Goal: Task Accomplishment & Management: Use online tool/utility

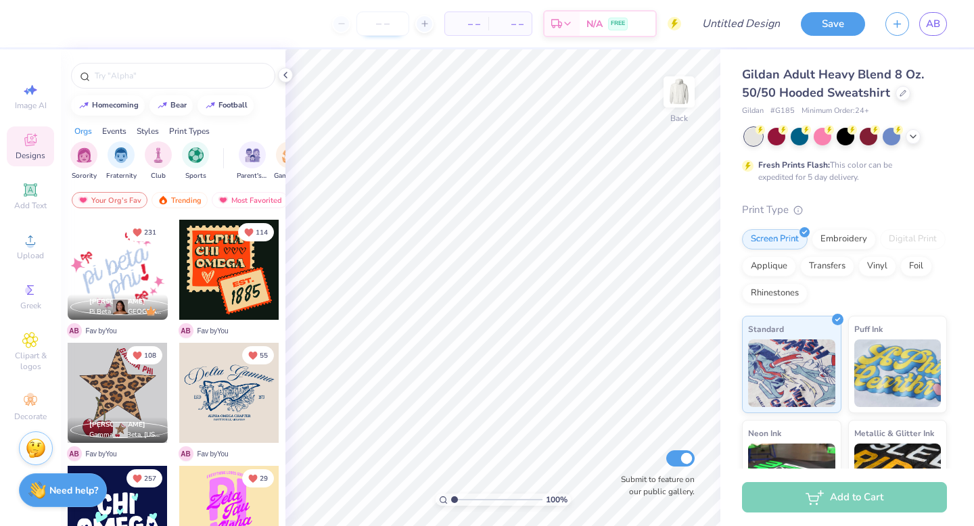
click at [369, 24] on input "number" at bounding box center [382, 23] width 53 height 24
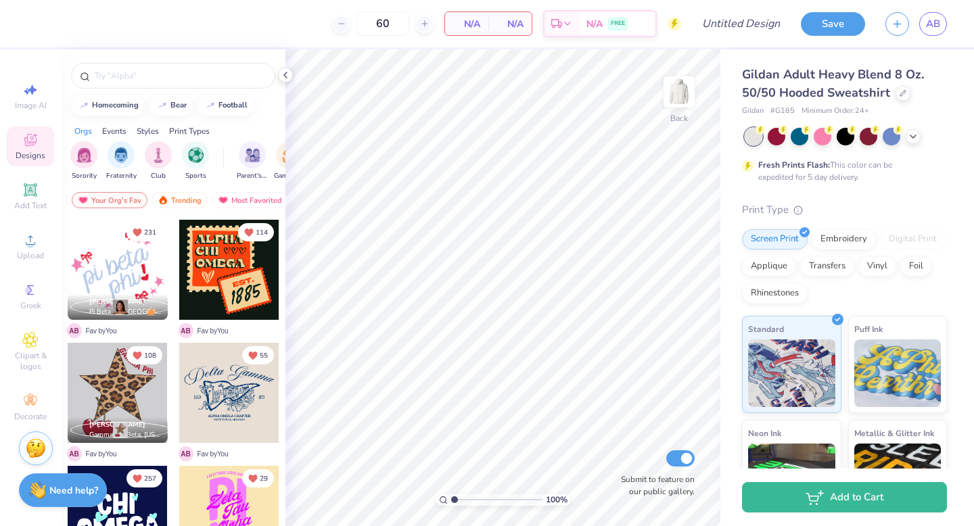
type input "60"
click at [128, 256] on div at bounding box center [118, 270] width 100 height 100
click at [124, 76] on input "text" at bounding box center [179, 76] width 173 height 14
type input "think pink"
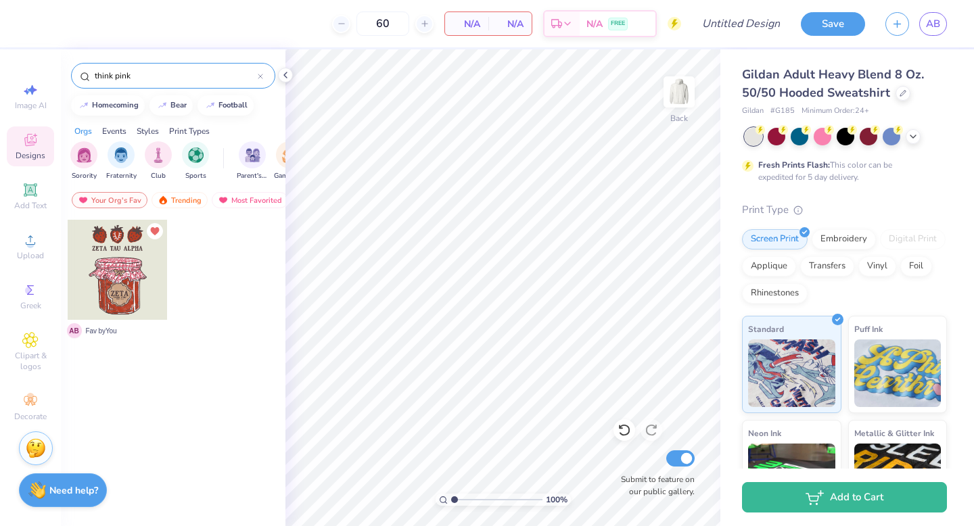
click at [118, 273] on div at bounding box center [118, 270] width 100 height 100
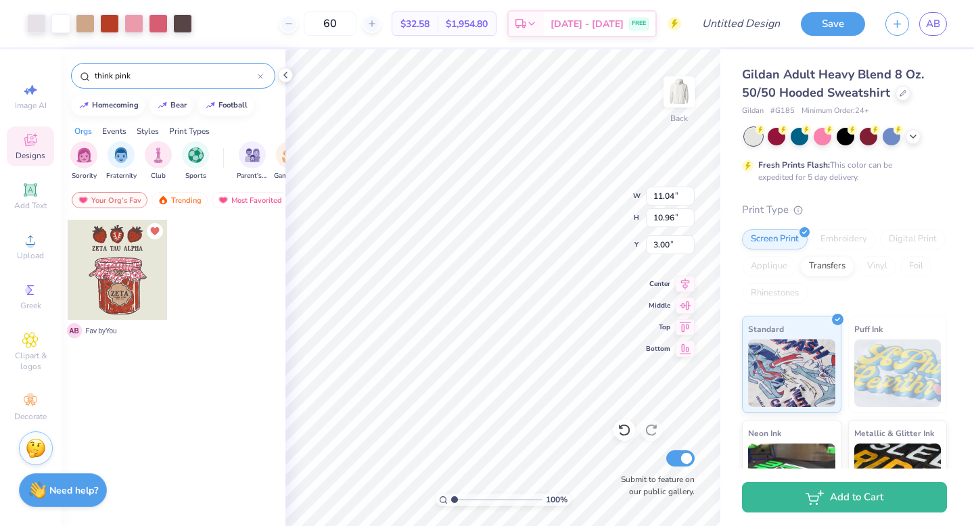
type input "1.77"
click at [144, 279] on div at bounding box center [118, 270] width 100 height 100
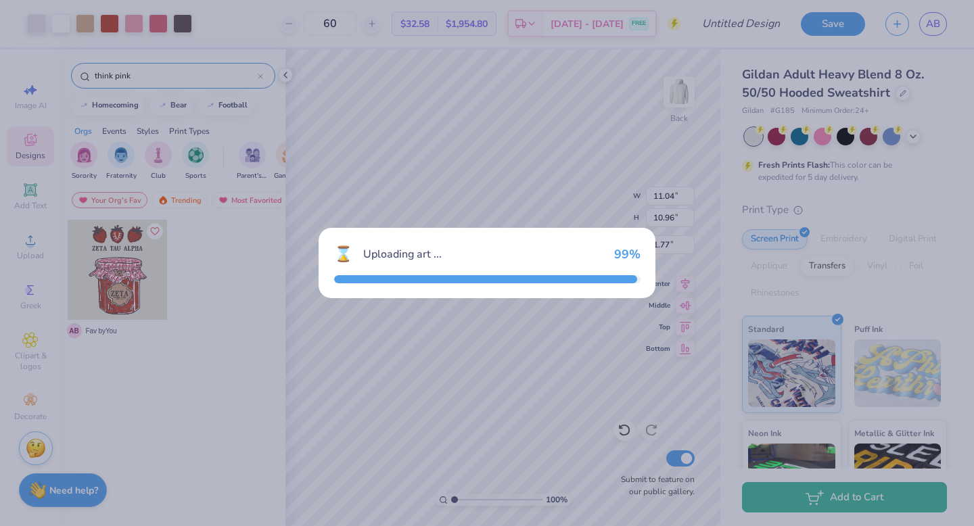
type input "3.00"
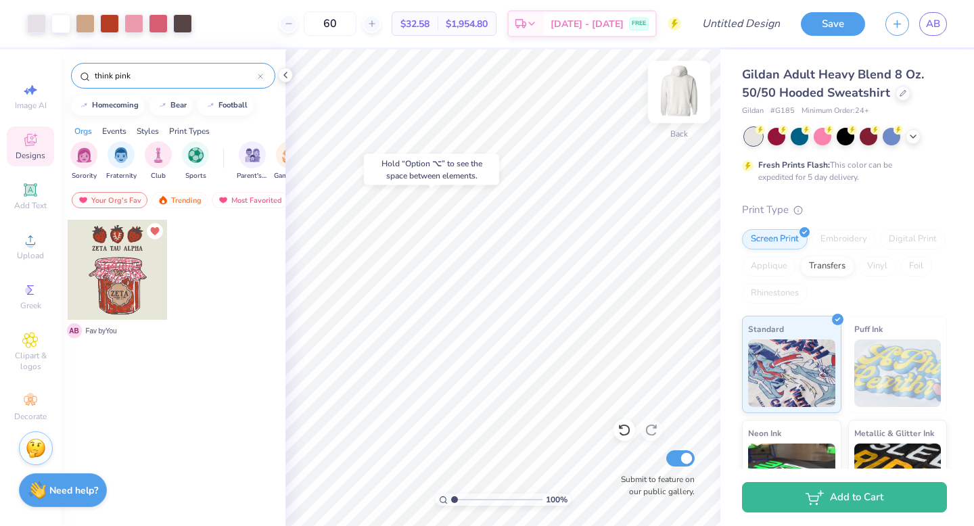
click at [686, 82] on img at bounding box center [679, 92] width 54 height 54
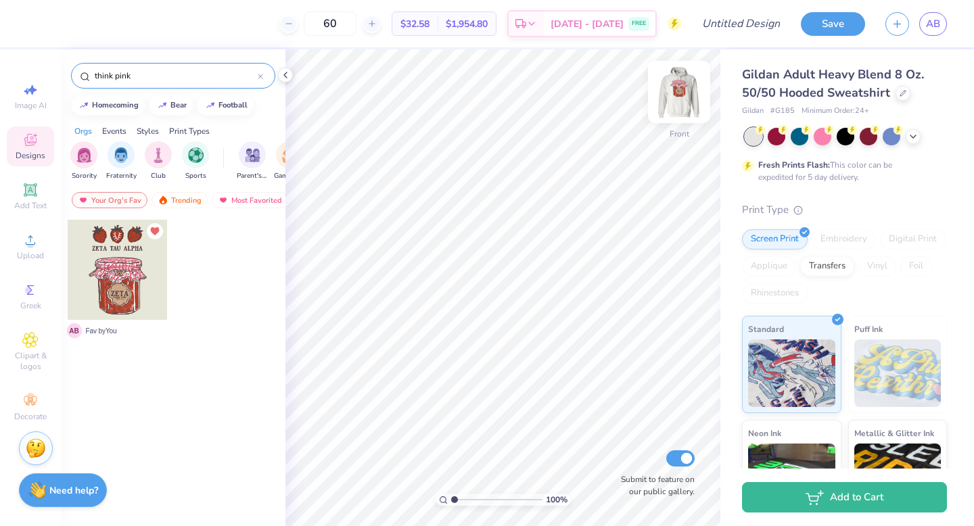
click at [678, 99] on img at bounding box center [679, 92] width 54 height 54
click at [184, 80] on input "think pink" at bounding box center [175, 76] width 164 height 14
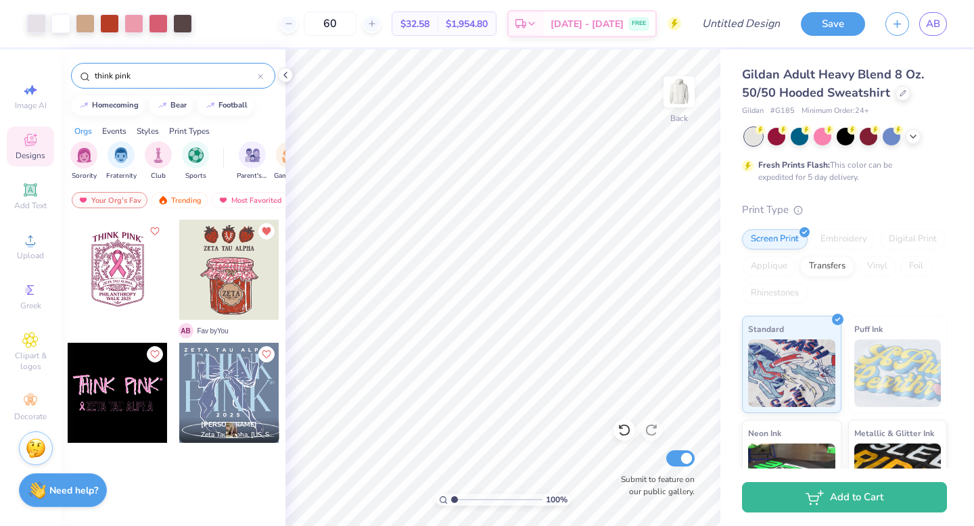
click at [229, 399] on div at bounding box center [229, 393] width 100 height 100
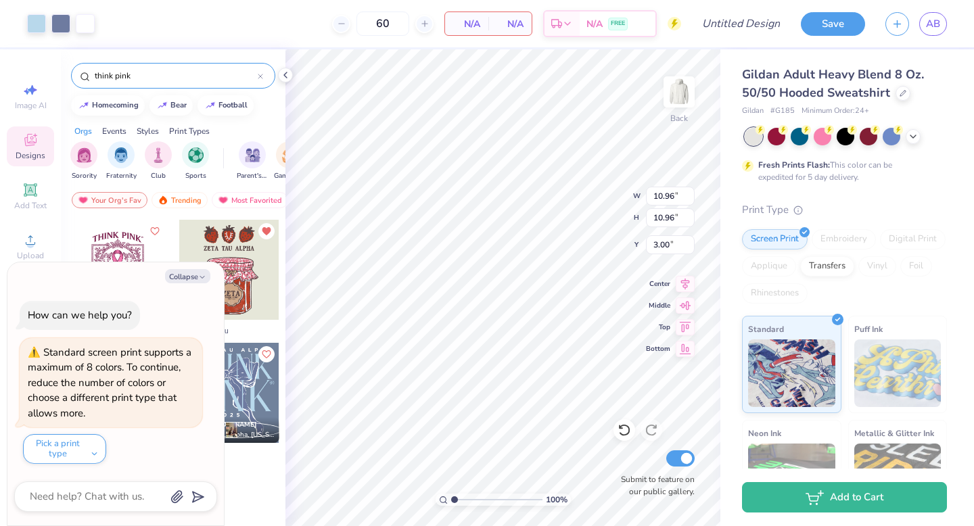
type textarea "x"
type input "11.04"
type input "1.77"
type textarea "x"
type input "1.77"
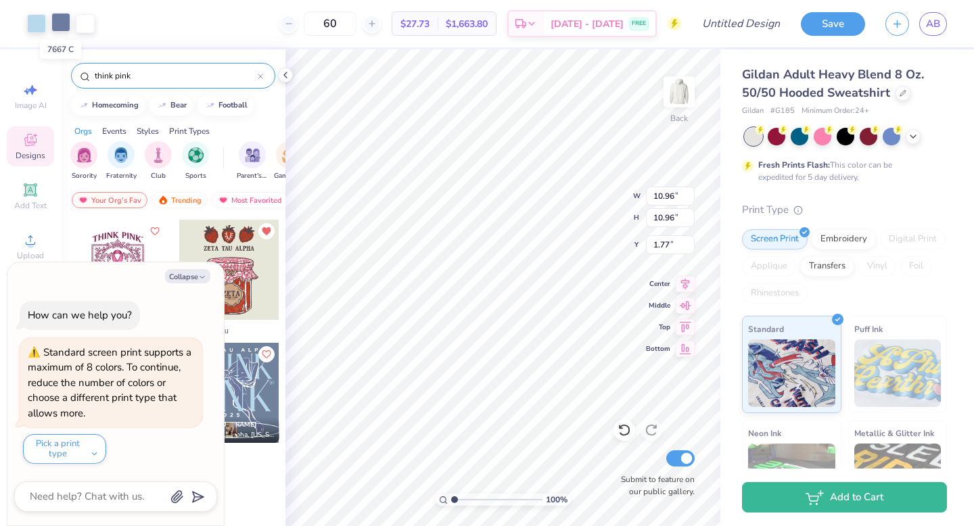
click at [66, 19] on div at bounding box center [60, 22] width 19 height 19
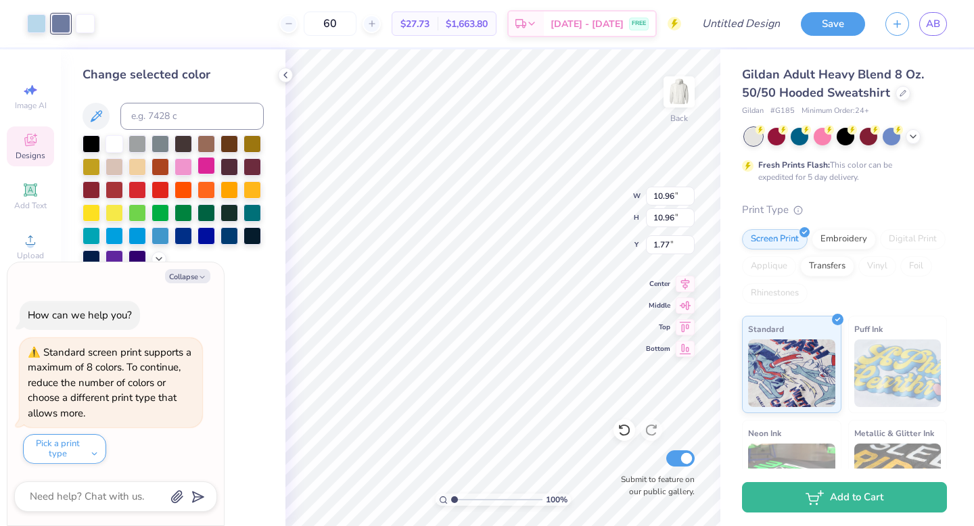
click at [206, 168] on div at bounding box center [206, 166] width 18 height 18
click at [38, 28] on div at bounding box center [36, 22] width 19 height 19
click at [184, 166] on div at bounding box center [183, 166] width 18 height 18
click at [80, 15] on div at bounding box center [85, 22] width 19 height 19
click at [206, 160] on div at bounding box center [206, 166] width 18 height 18
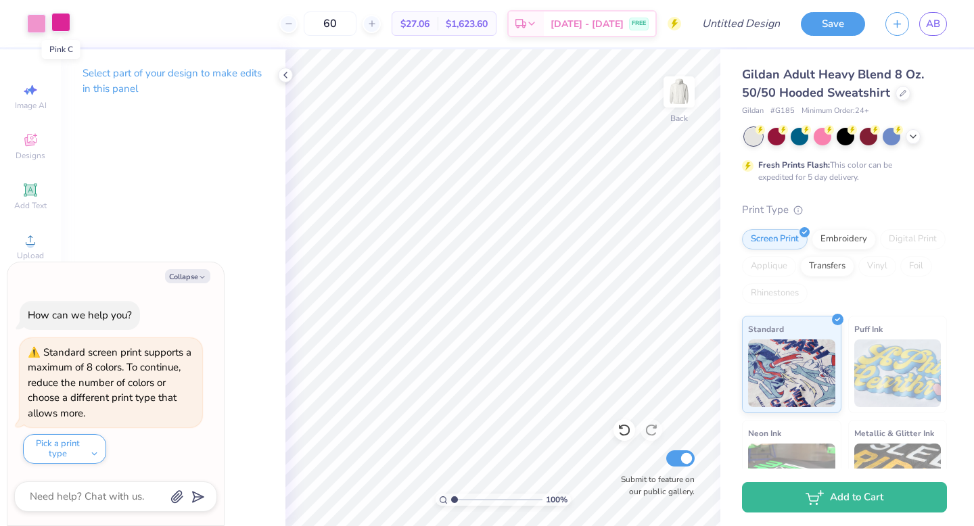
click at [66, 18] on div at bounding box center [60, 22] width 19 height 19
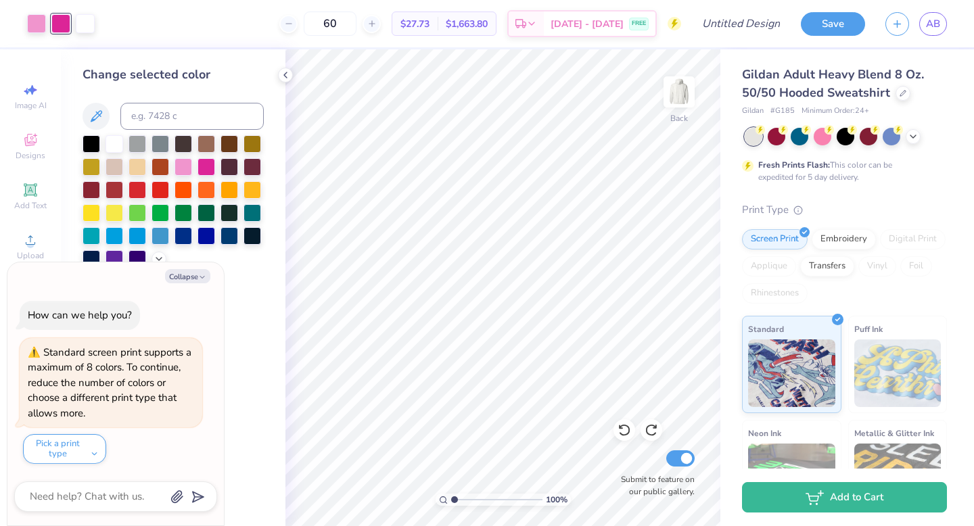
click at [919, 131] on div at bounding box center [845, 137] width 202 height 18
click at [917, 135] on icon at bounding box center [912, 135] width 11 height 11
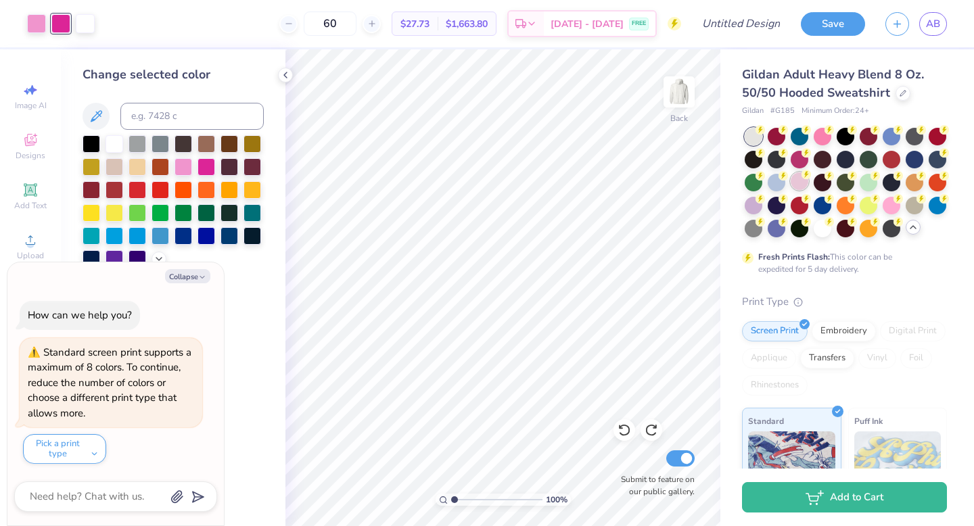
click at [803, 182] on div at bounding box center [799, 181] width 18 height 18
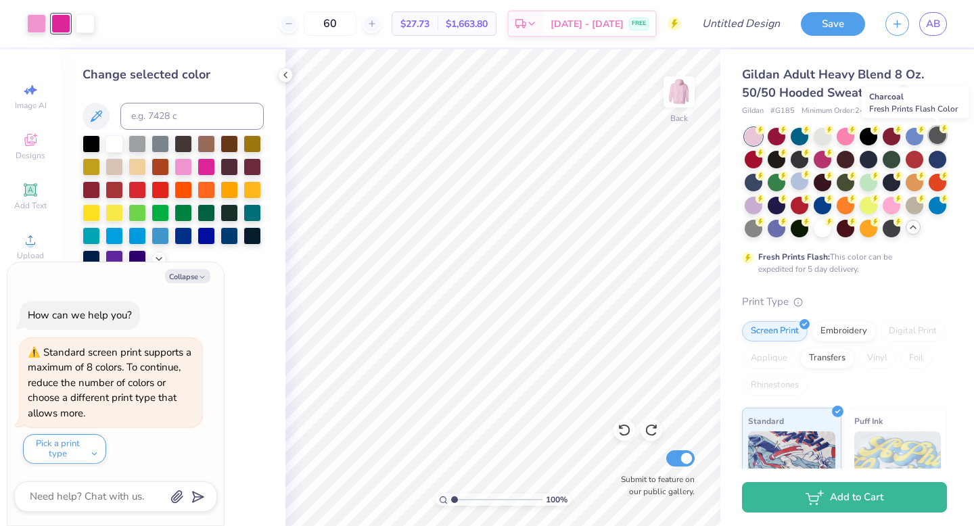
click at [936, 137] on div at bounding box center [937, 135] width 18 height 18
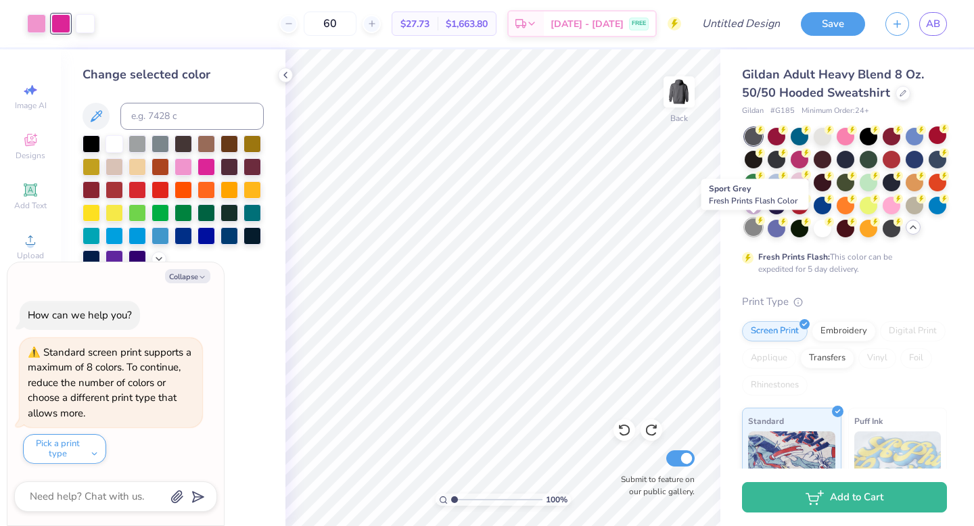
click at [752, 228] on div at bounding box center [753, 227] width 18 height 18
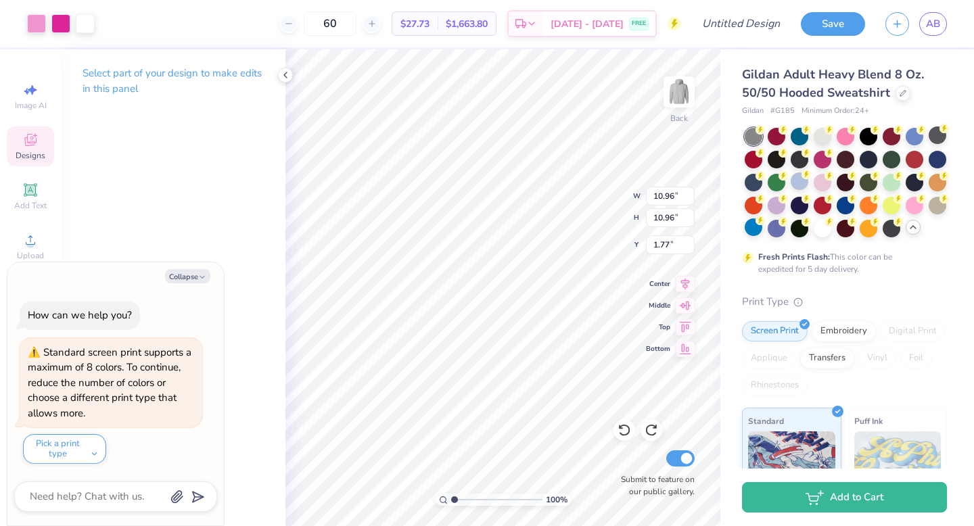
type textarea "x"
type input "1.15"
click at [827, 13] on button "Save" at bounding box center [832, 22] width 64 height 24
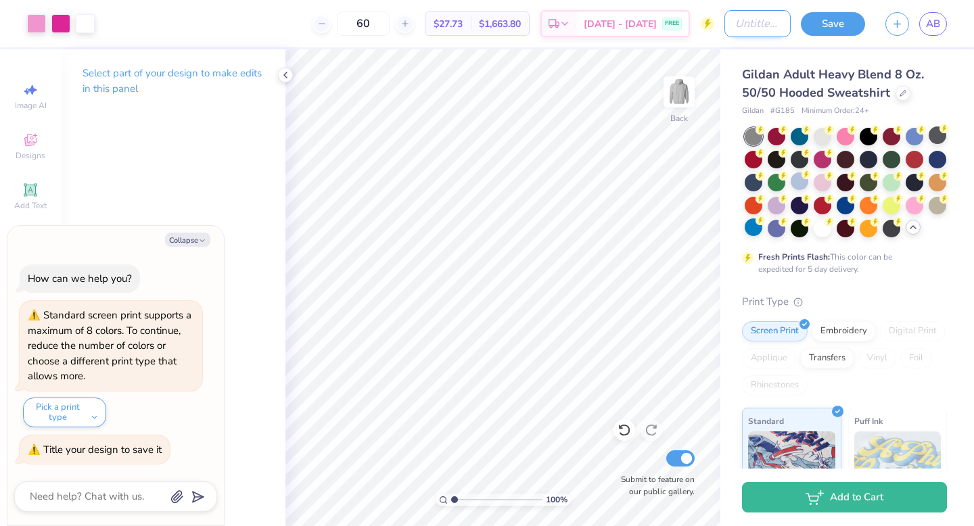
type textarea "x"
click at [748, 29] on input "Design Title" at bounding box center [757, 23] width 66 height 27
type input "t"
type textarea "x"
type input "th"
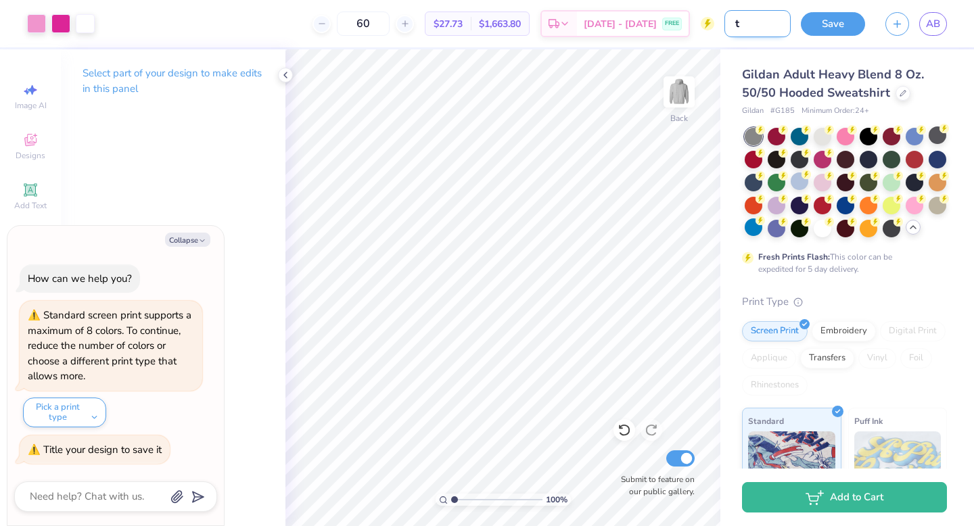
type textarea "x"
type input "thi"
type textarea "x"
type input "thin"
type textarea "x"
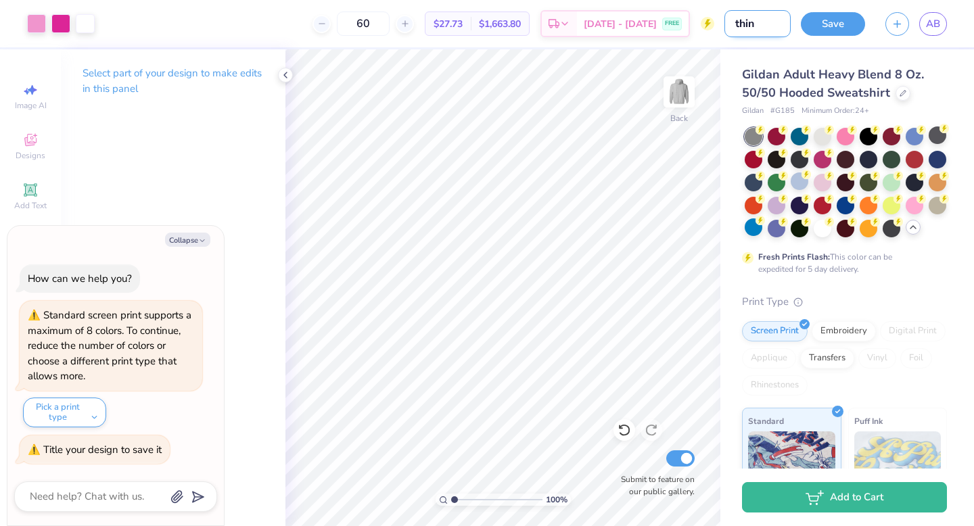
type input "think"
type textarea "x"
type input "think"
type textarea "x"
type input "think p"
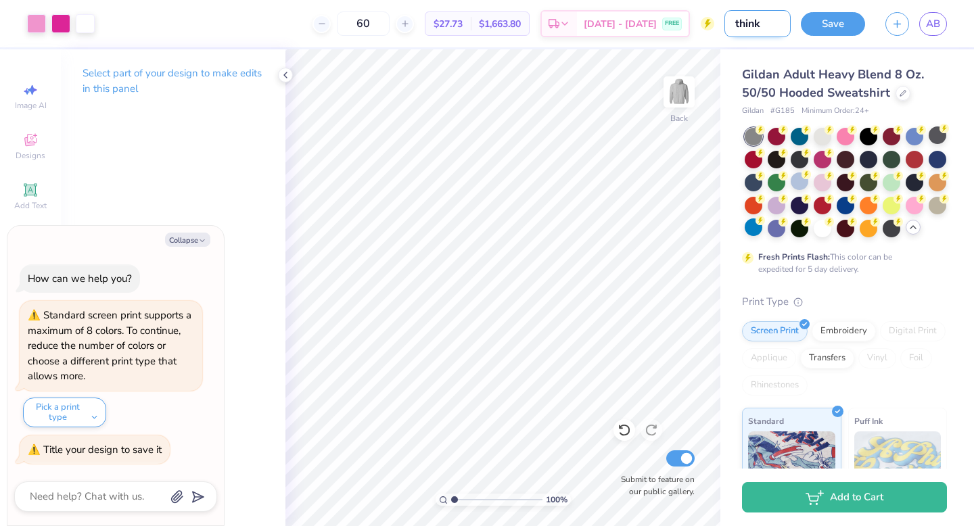
type textarea "x"
type input "think pi"
type textarea "x"
type input "think pin"
type textarea "x"
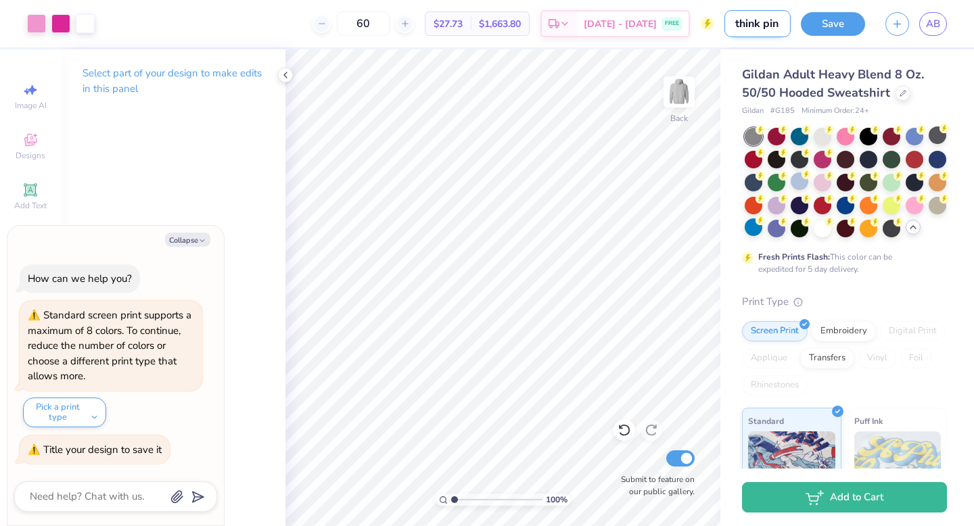
type input "think pink"
type textarea "x"
type input "think pink"
type textarea "x"
type input "think pink h"
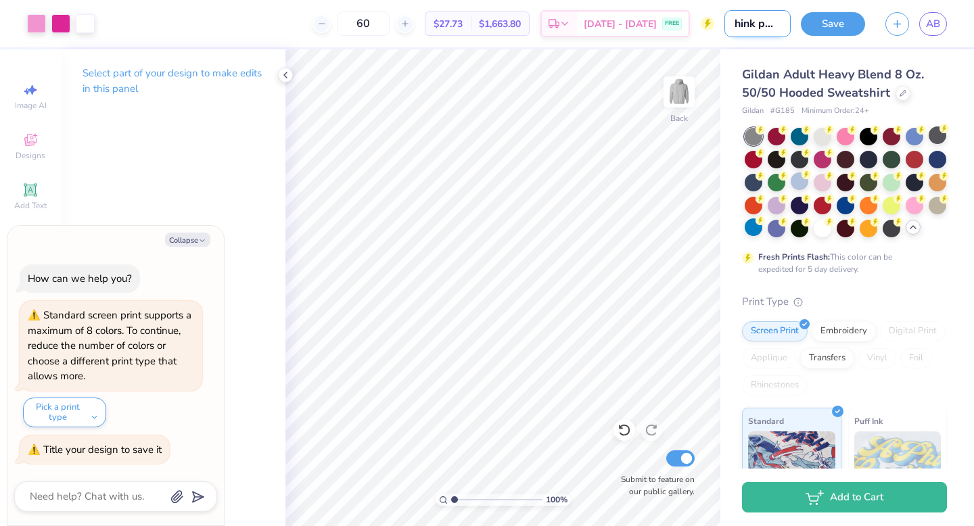
type textarea "x"
type input "think pink ho"
type textarea "x"
type input "think pink hoo"
type textarea "x"
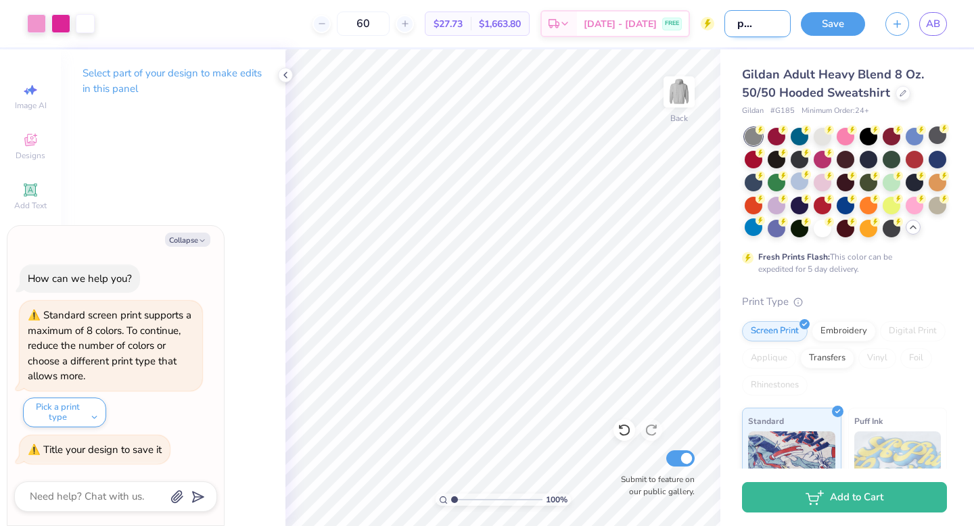
type input "think pink hood"
type textarea "x"
type input "think pink hoodi"
type textarea "x"
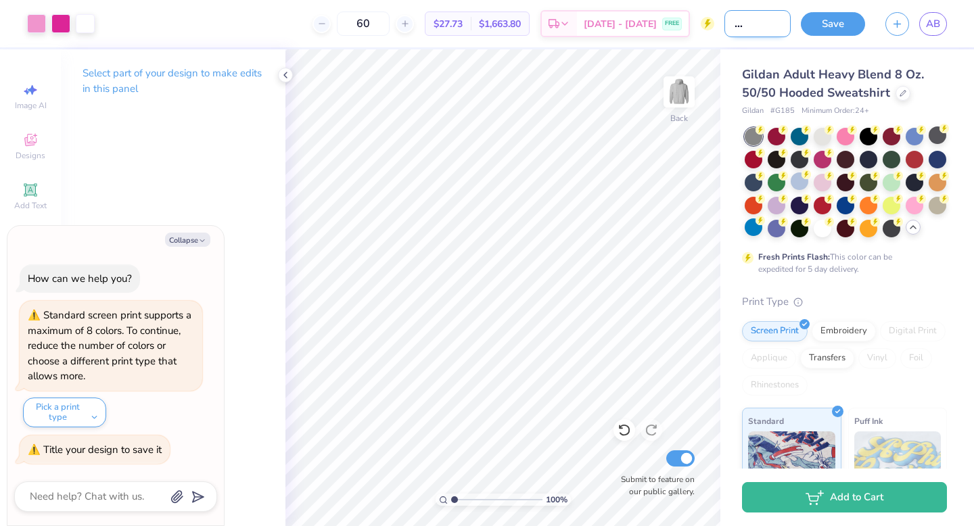
type input "think pink hoodie"
type textarea "x"
type input "think pink hoodie"
type textarea "x"
type input "think pink hoodie"
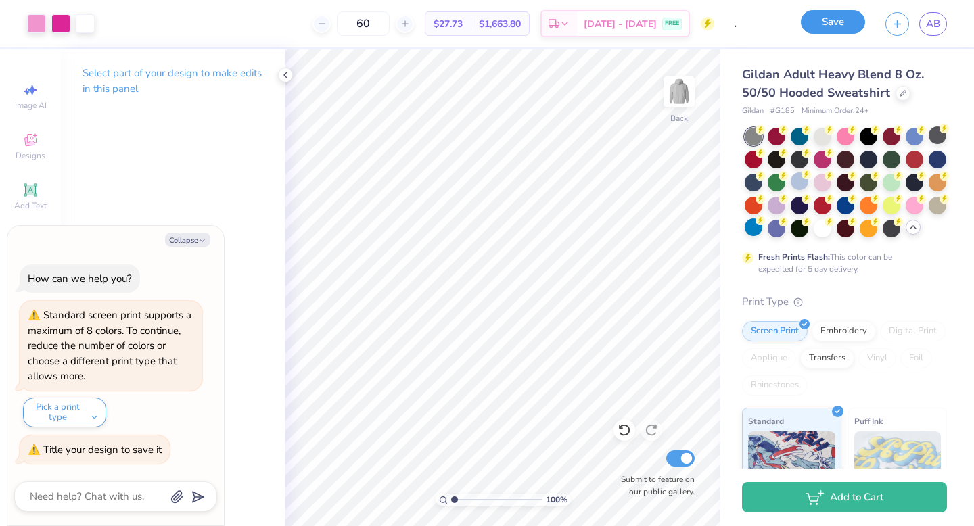
click at [829, 22] on button "Save" at bounding box center [832, 22] width 64 height 24
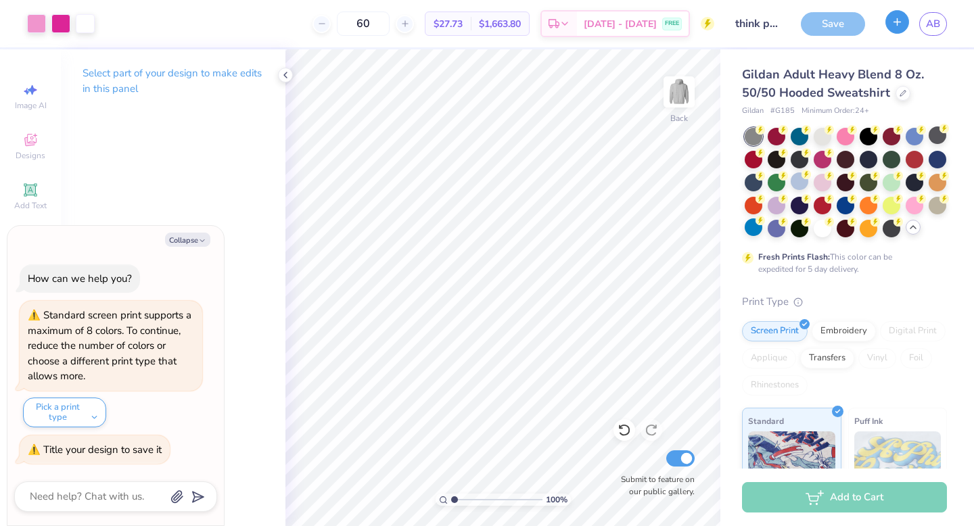
click at [901, 28] on button "button" at bounding box center [897, 22] width 24 height 24
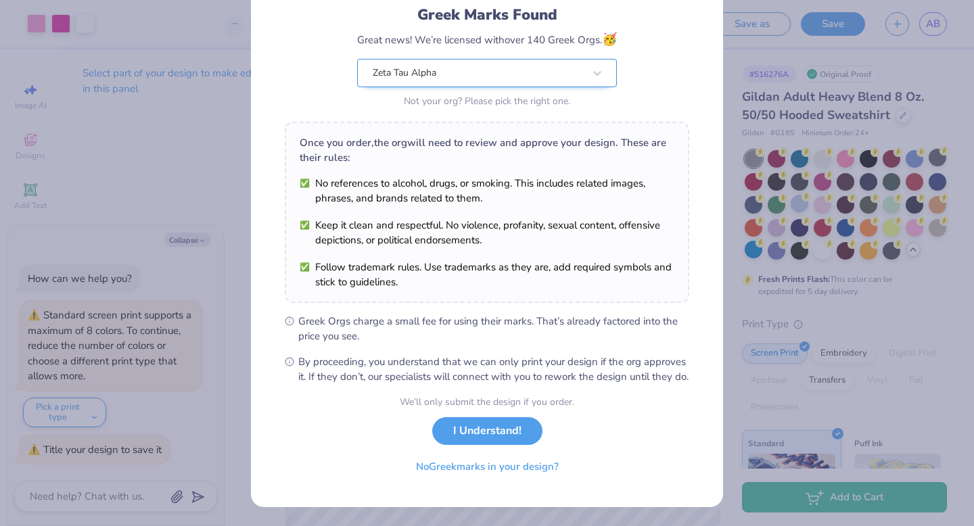
scroll to position [107, 0]
click at [502, 435] on button "I Understand!" at bounding box center [487, 428] width 110 height 28
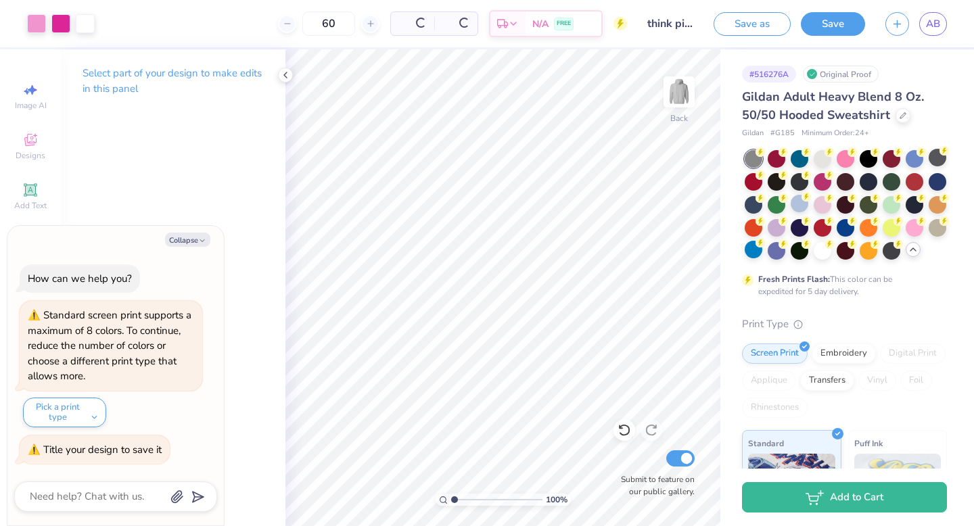
scroll to position [0, 0]
type textarea "x"
click at [891, 16] on button "button" at bounding box center [897, 22] width 24 height 24
type textarea "x"
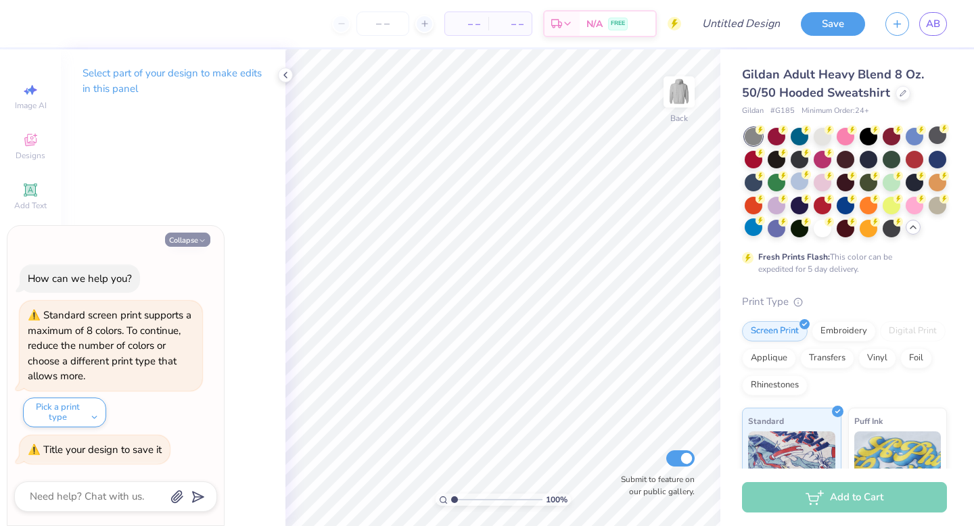
click at [207, 239] on button "Collapse" at bounding box center [187, 240] width 45 height 14
type textarea "x"
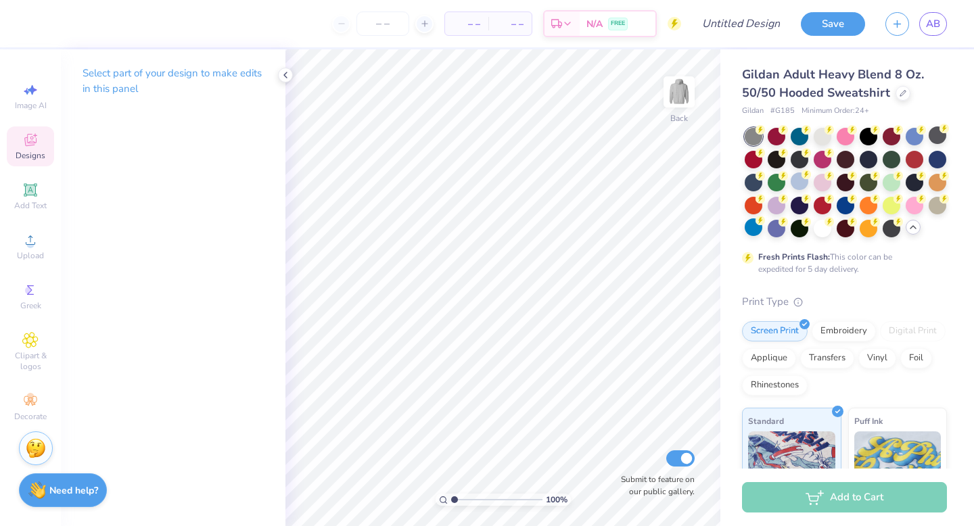
click at [43, 146] on div "Designs" at bounding box center [30, 146] width 47 height 40
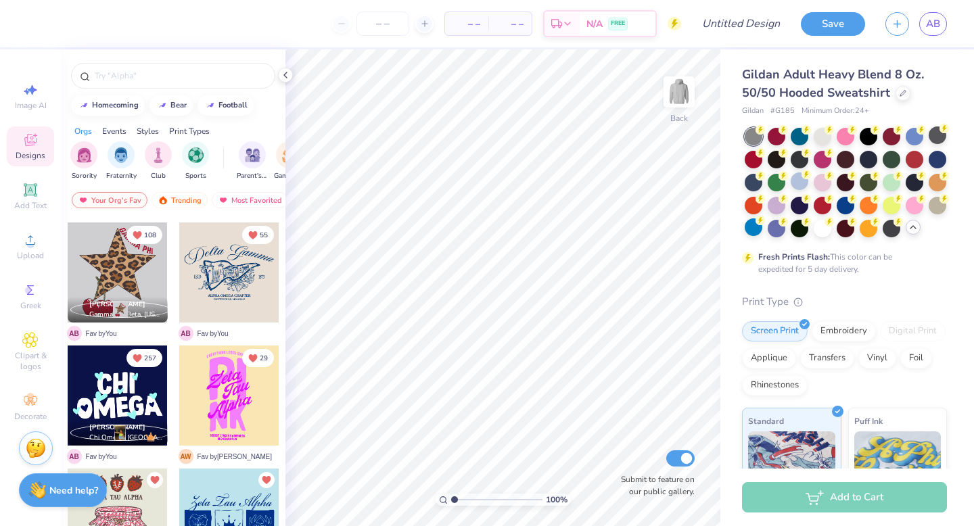
scroll to position [129, 0]
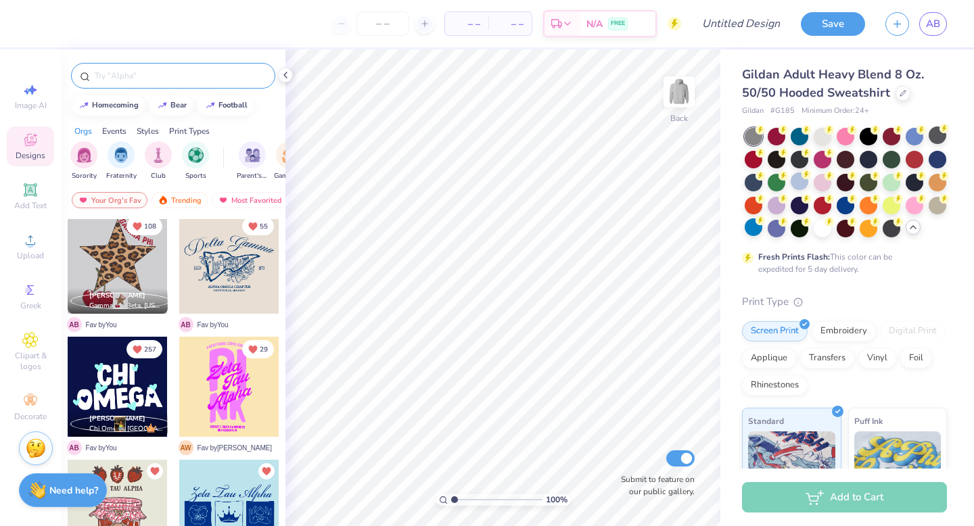
click at [171, 70] on input "text" at bounding box center [179, 76] width 173 height 14
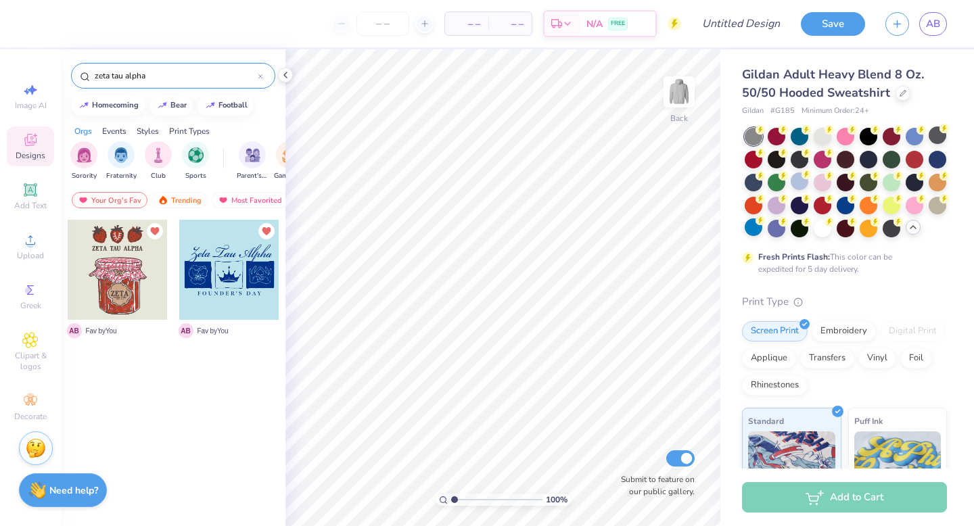
type input "zeta tau alpha"
click at [172, 207] on div "Trending" at bounding box center [179, 200] width 56 height 16
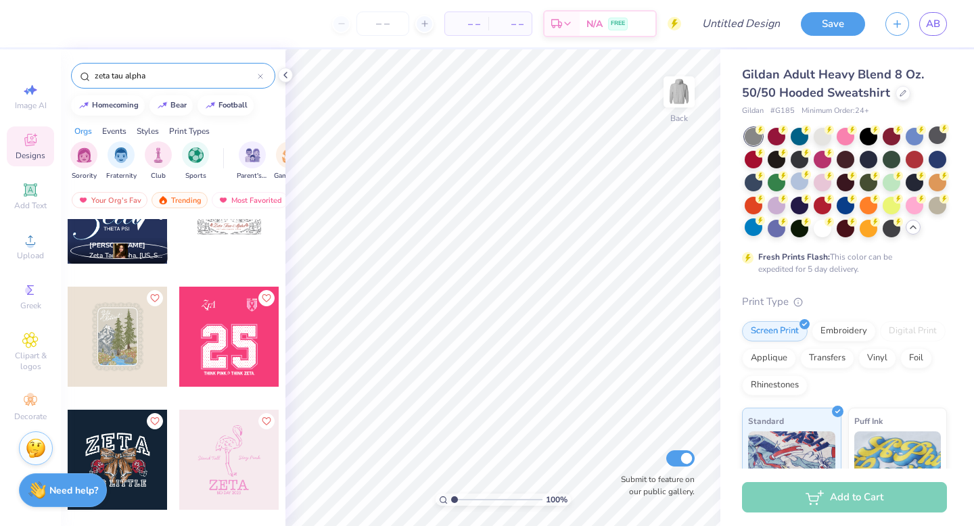
scroll to position [1042, 0]
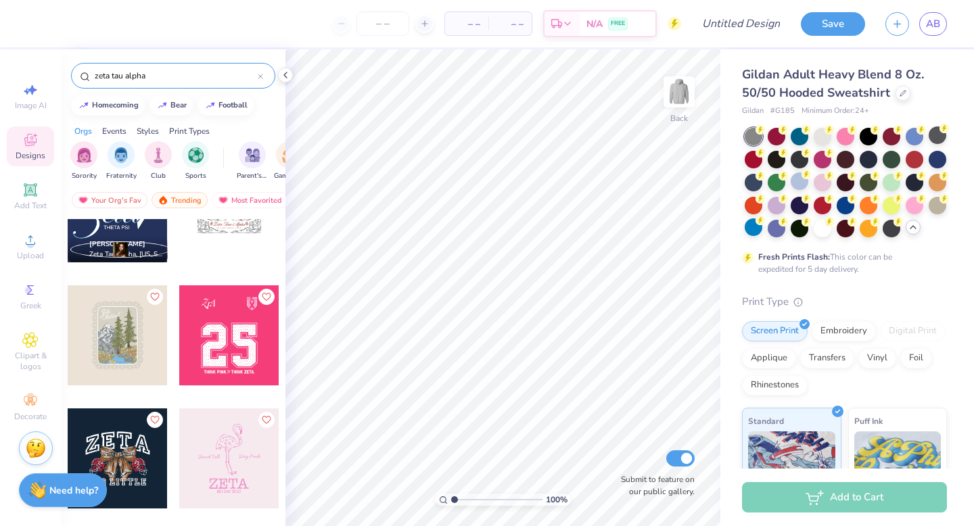
click at [246, 356] on div at bounding box center [229, 335] width 100 height 100
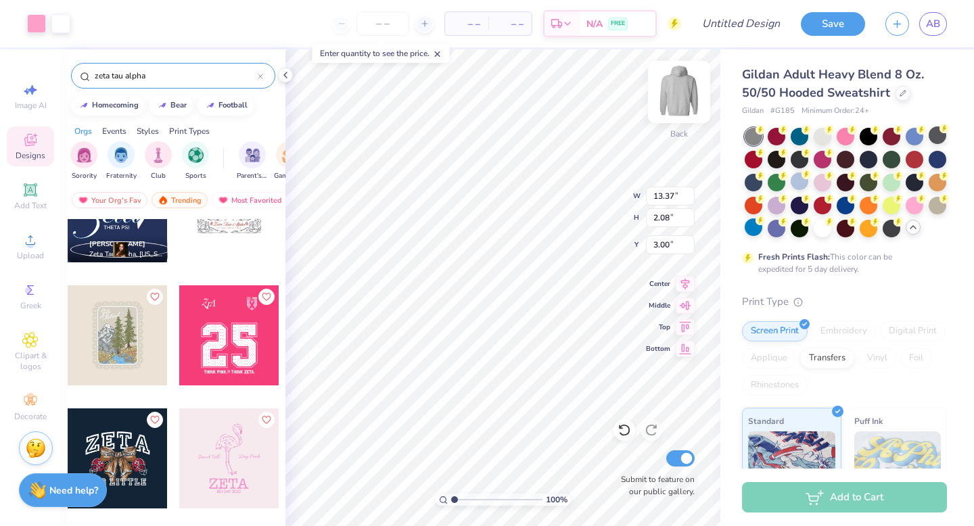
click at [679, 101] on img at bounding box center [679, 92] width 54 height 54
click at [245, 315] on div at bounding box center [229, 335] width 100 height 100
click at [687, 95] on img at bounding box center [679, 92] width 54 height 54
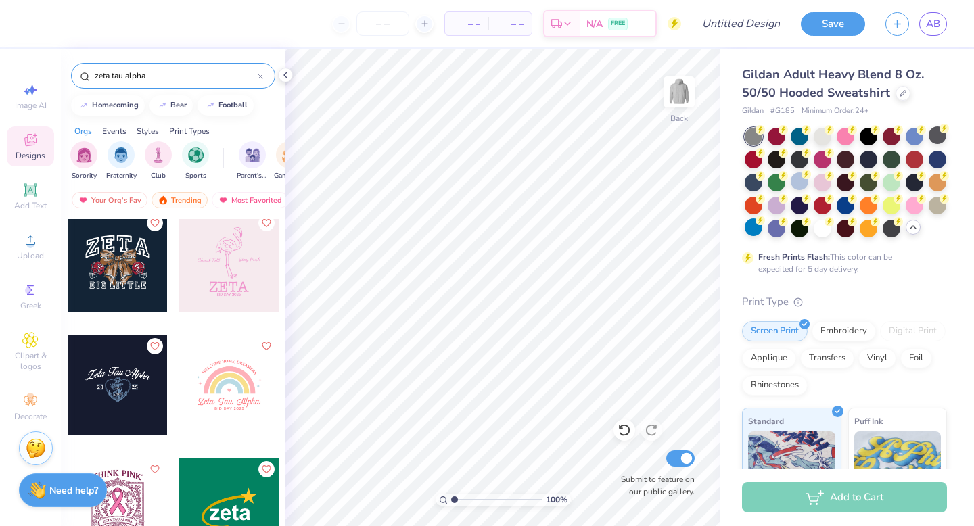
scroll to position [1228, 0]
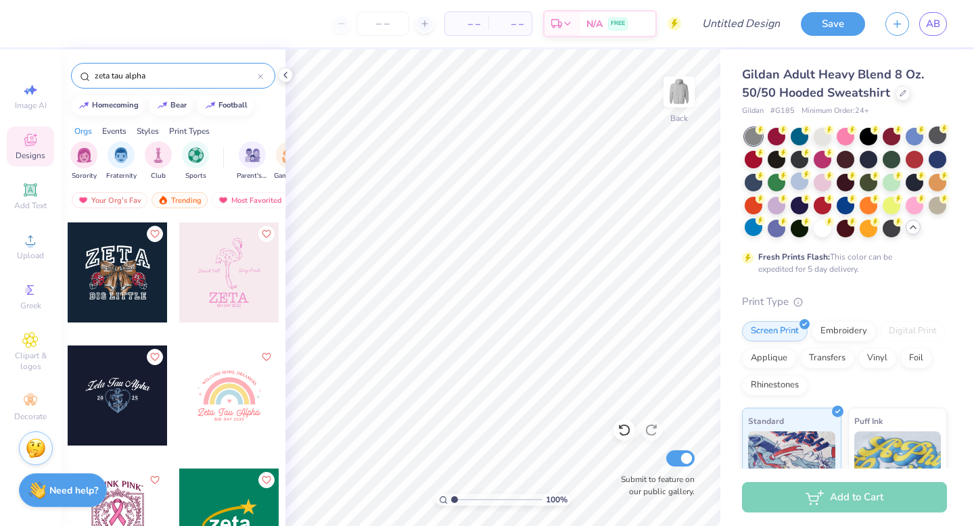
click at [126, 281] on div at bounding box center [118, 272] width 100 height 100
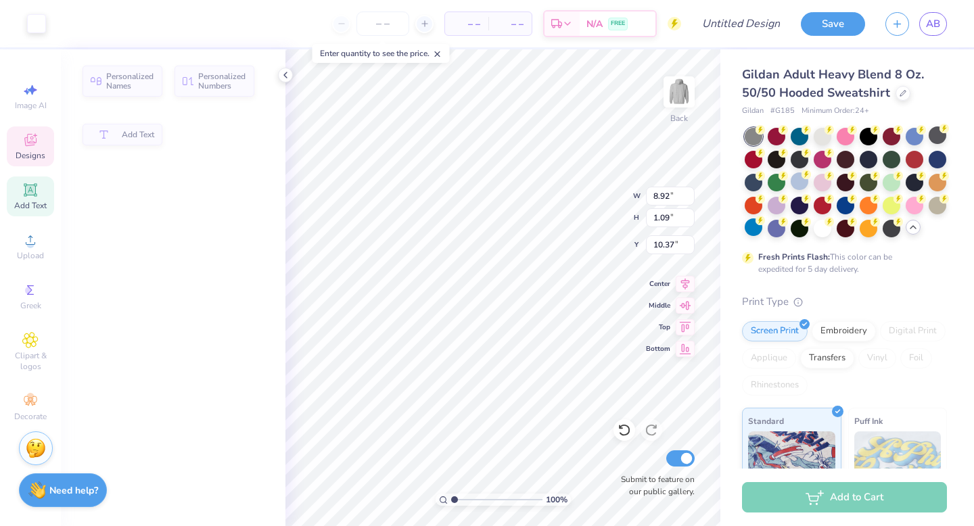
type input "8.92"
type input "1.09"
type input "10.37"
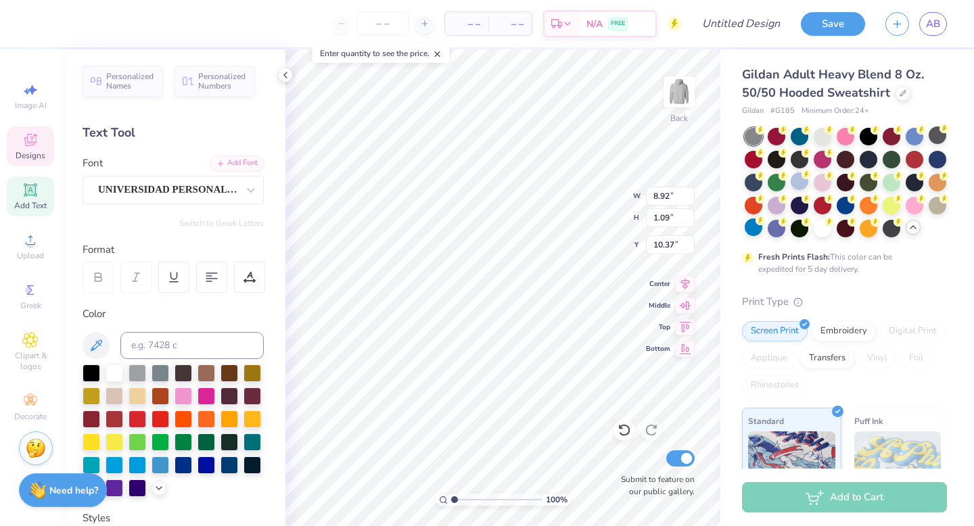
scroll to position [0, 0]
type input "5.22"
type input "1.33"
type input "7.88"
type input "4.38"
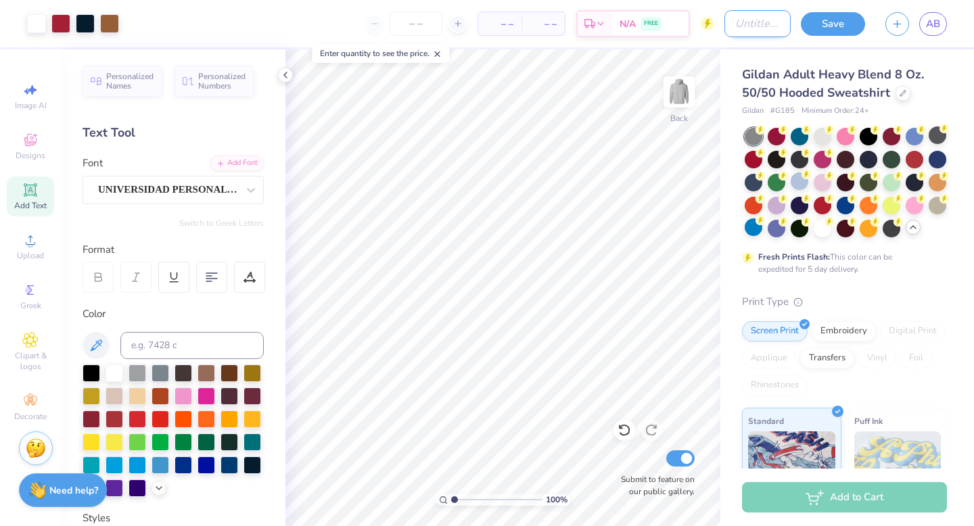
click at [767, 27] on input "Design Title" at bounding box center [757, 23] width 66 height 27
type input "byo"
click at [825, 15] on button "Save" at bounding box center [832, 22] width 64 height 24
click at [892, 28] on button "button" at bounding box center [897, 22] width 24 height 24
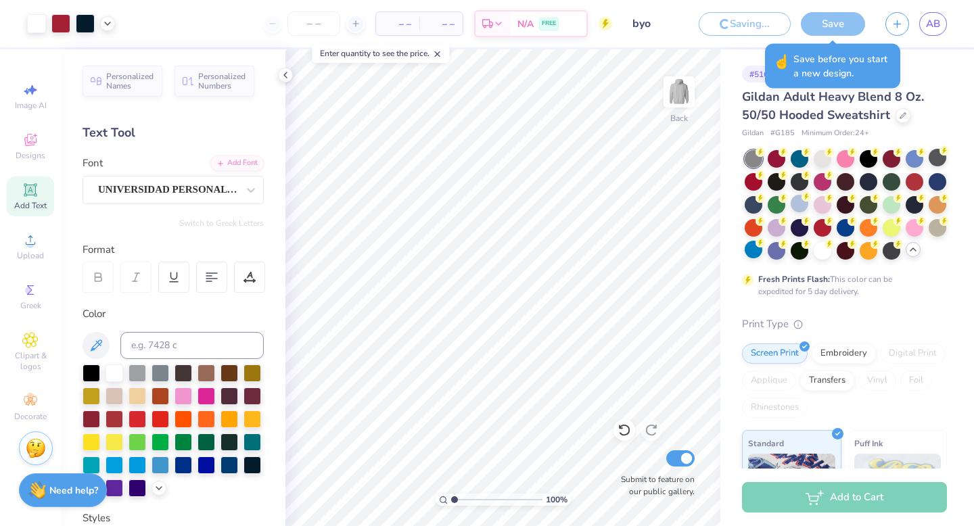
click at [831, 26] on div "Art colors – – Per Item – – Total Est. Delivery N/A FREE Design Title byo Savin…" at bounding box center [487, 263] width 974 height 526
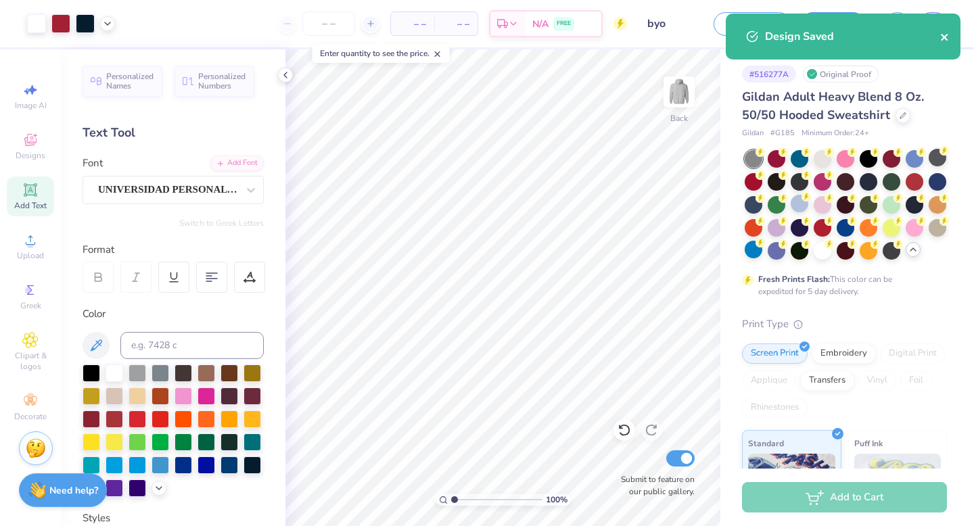
click at [949, 39] on icon "close" at bounding box center [944, 37] width 9 height 11
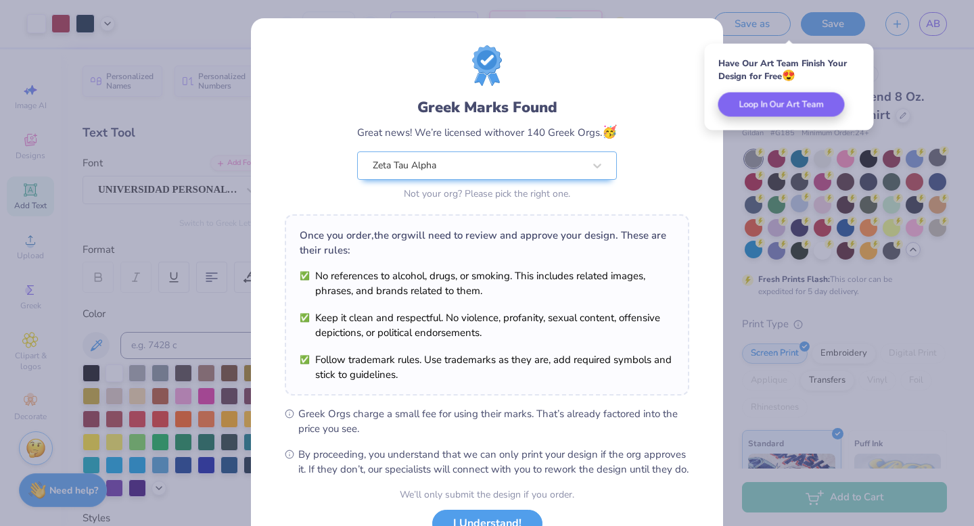
scroll to position [107, 0]
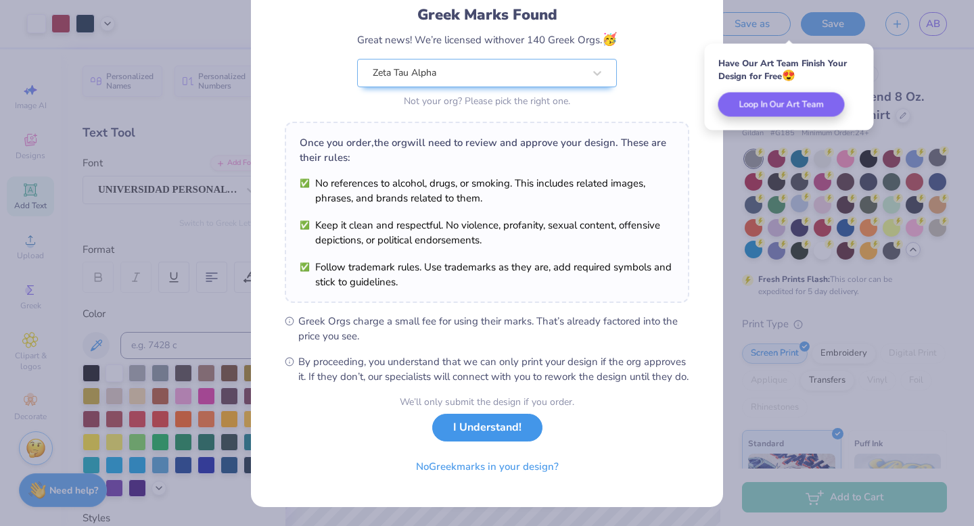
click at [477, 437] on button "I Understand!" at bounding box center [487, 428] width 110 height 28
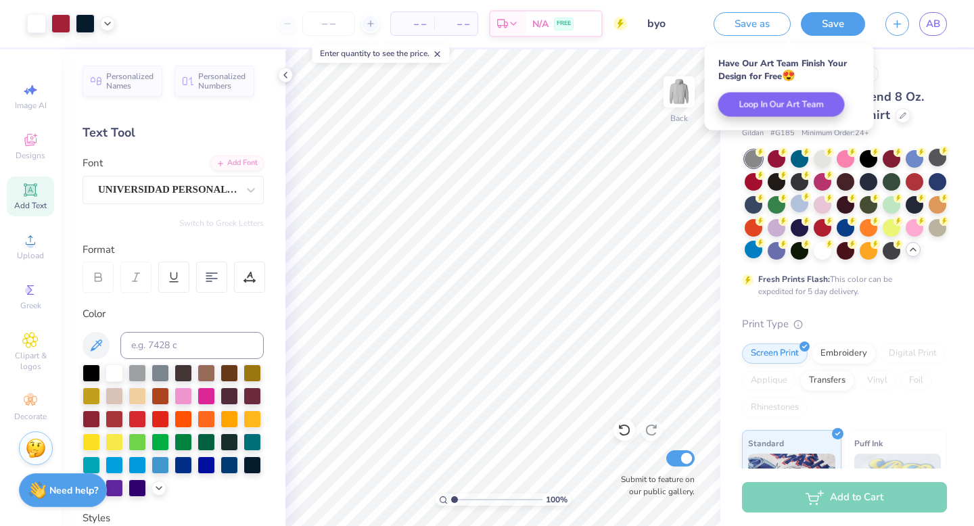
scroll to position [0, 0]
click at [896, 21] on icon "button" at bounding box center [896, 21] width 11 height 11
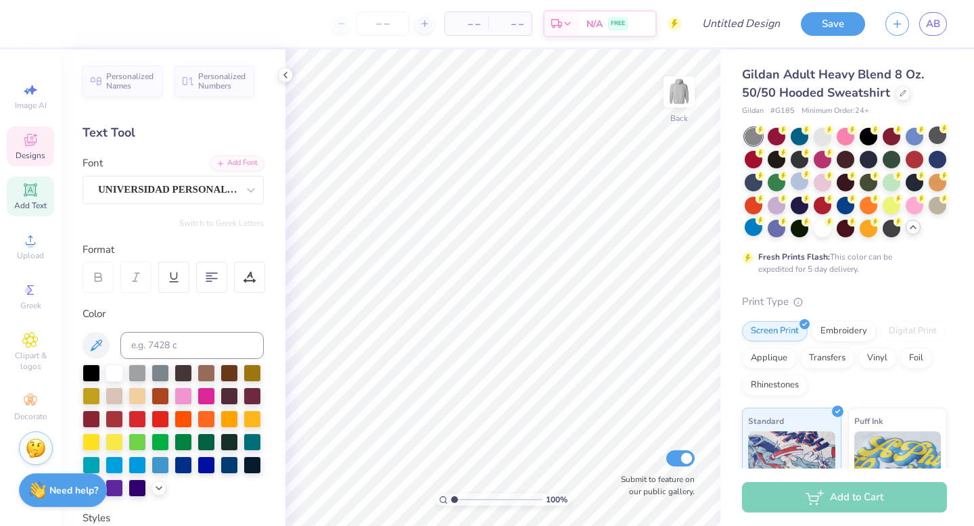
click at [24, 135] on icon at bounding box center [30, 140] width 16 height 16
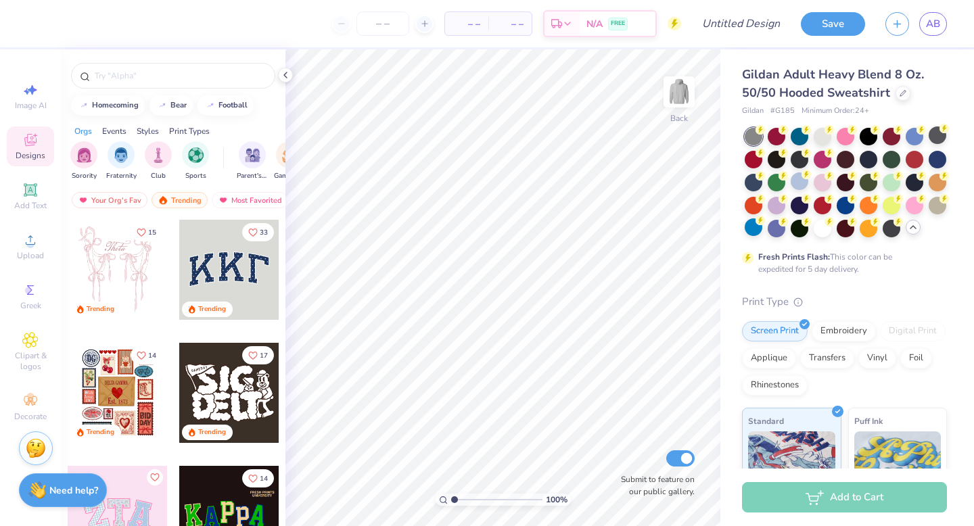
click at [165, 89] on div at bounding box center [173, 72] width 224 height 46
click at [212, 83] on div at bounding box center [173, 76] width 204 height 26
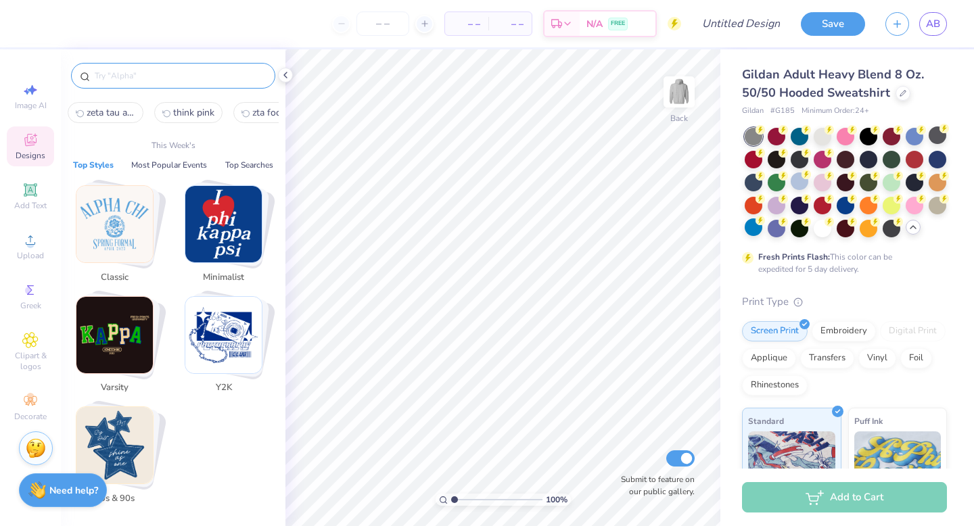
click at [209, 75] on input "text" at bounding box center [179, 76] width 173 height 14
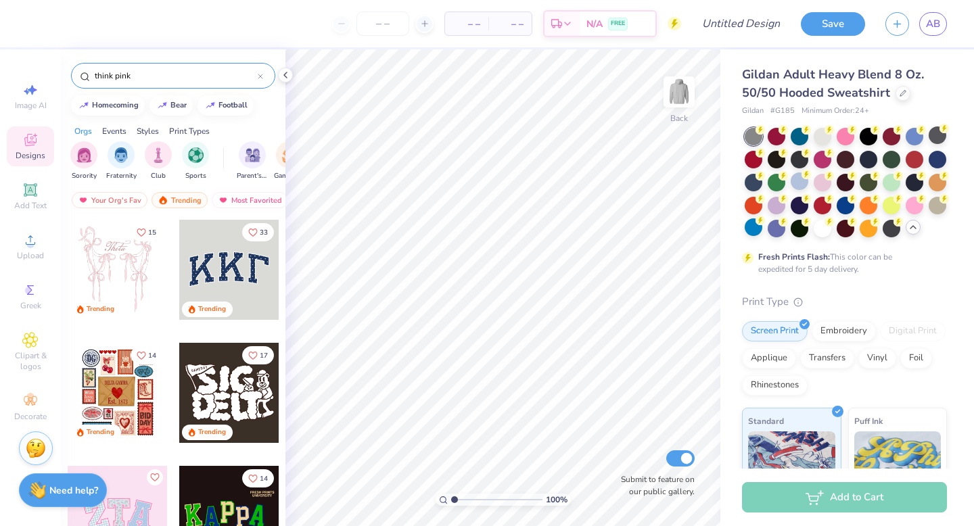
type input "think pink"
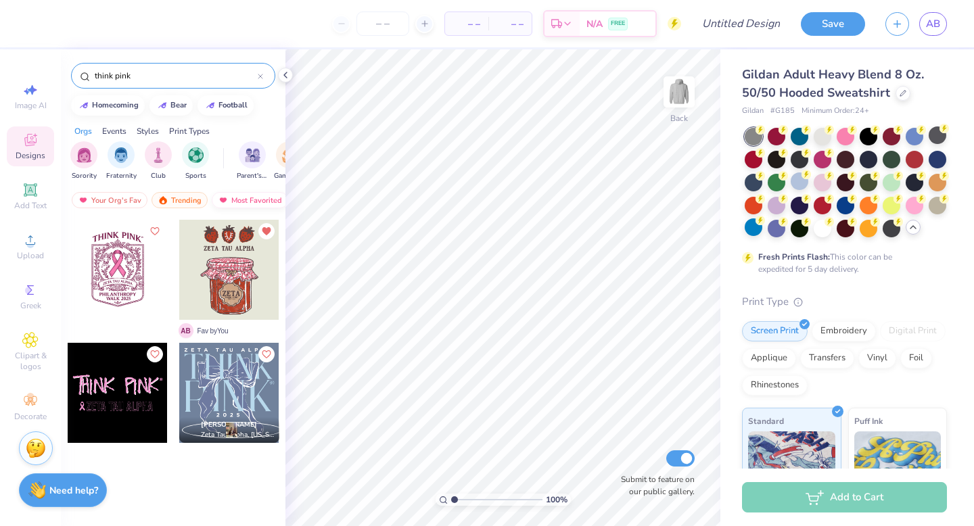
click at [245, 200] on div "Most Favorited" at bounding box center [250, 200] width 76 height 16
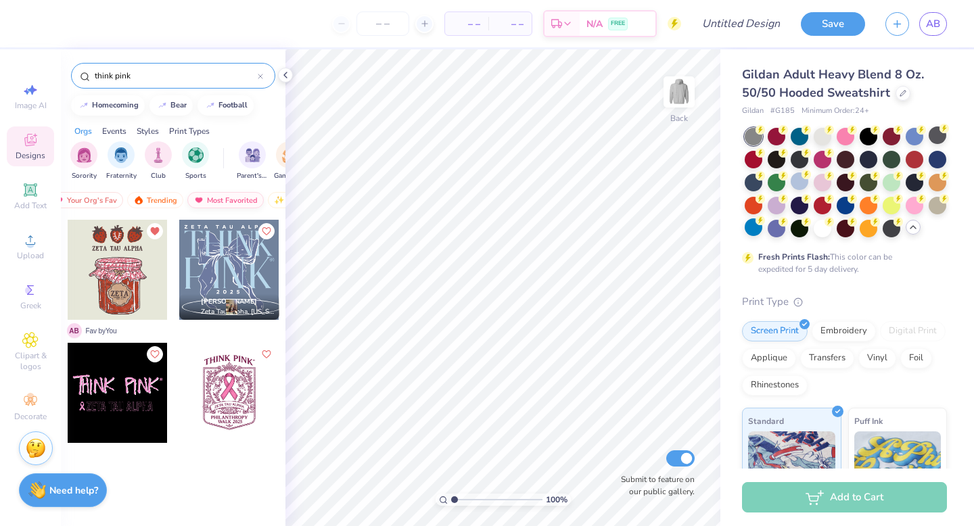
scroll to position [0, 31]
drag, startPoint x: 181, startPoint y: 74, endPoint x: 42, endPoint y: 59, distance: 139.4
click at [42, 59] on div "– – Per Item – – Total Est. Delivery N/A FREE Design Title Save AB Image AI Des…" at bounding box center [487, 263] width 974 height 526
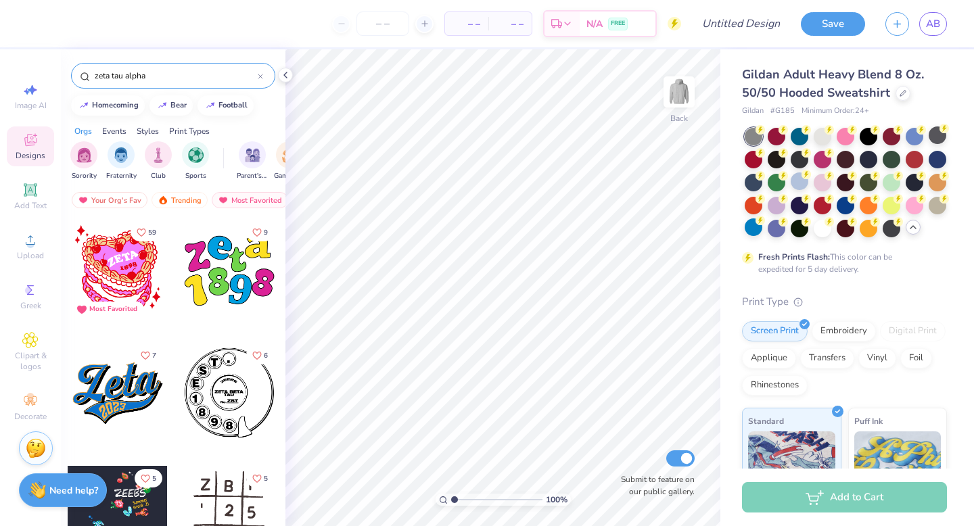
type input "zeta tau alpha"
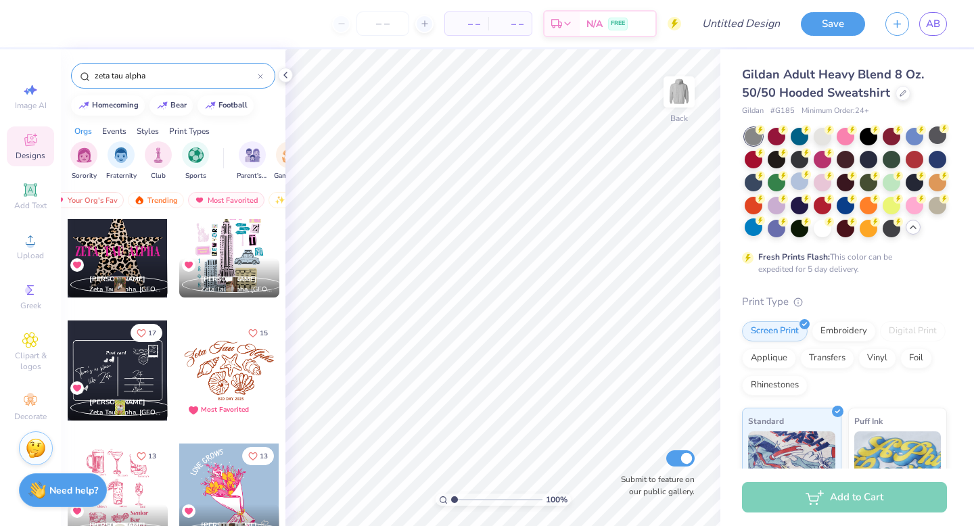
scroll to position [0, 27]
click at [95, 199] on div "Your Org's Fav" at bounding box center [83, 200] width 76 height 16
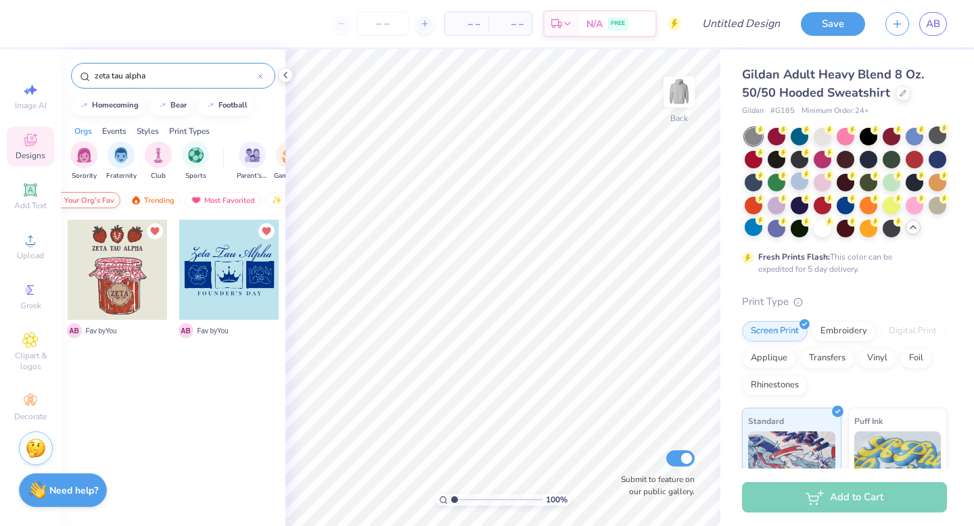
scroll to position [0, 0]
click at [230, 198] on div "Most Favorited" at bounding box center [223, 200] width 76 height 16
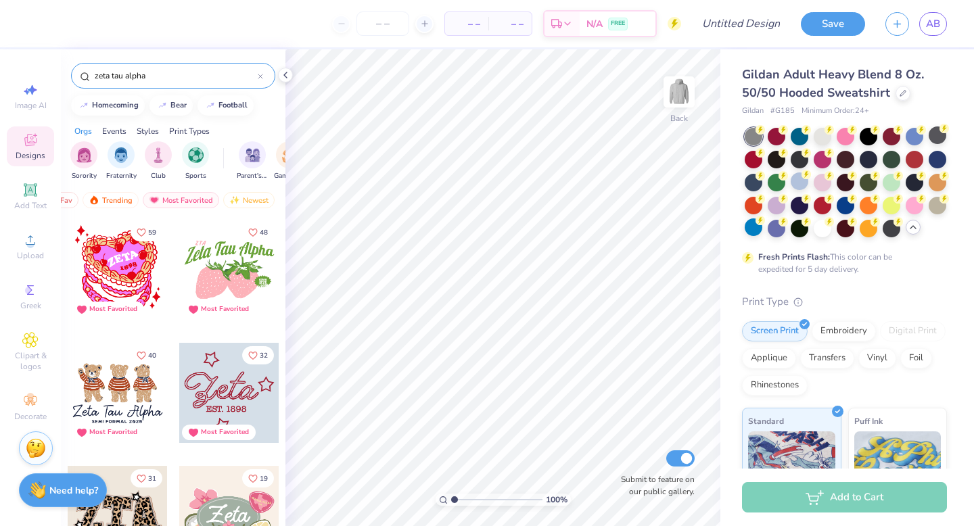
scroll to position [0, 78]
click at [234, 199] on div "Newest" at bounding box center [239, 200] width 51 height 16
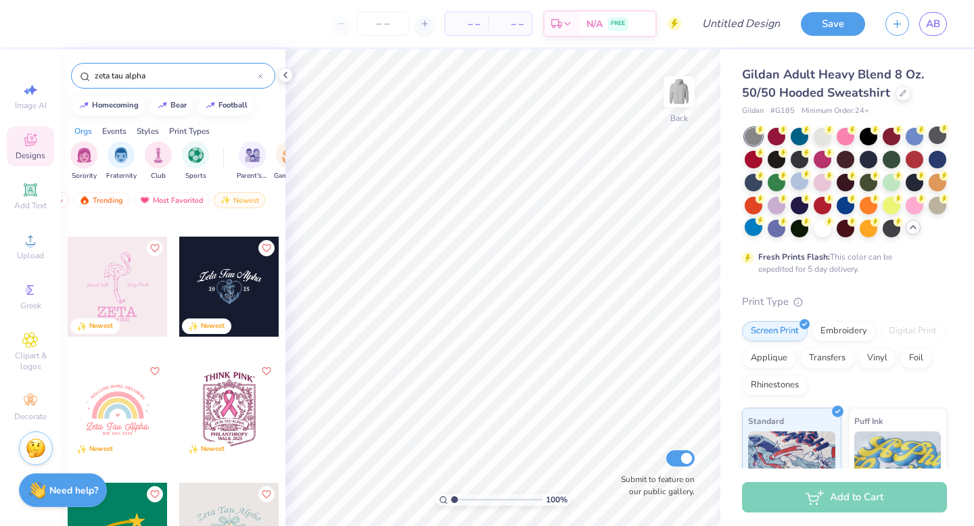
scroll to position [851, 0]
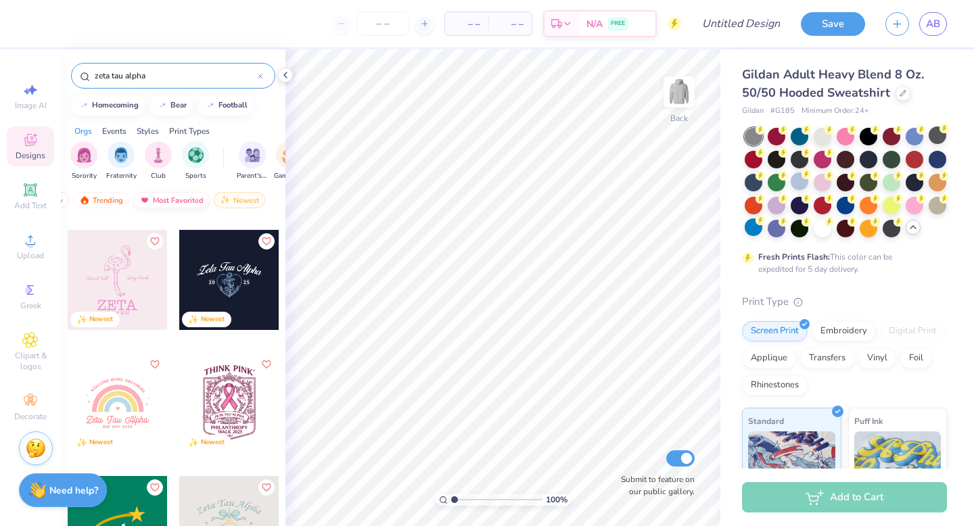
click at [172, 201] on div "Most Favorited" at bounding box center [171, 200] width 76 height 16
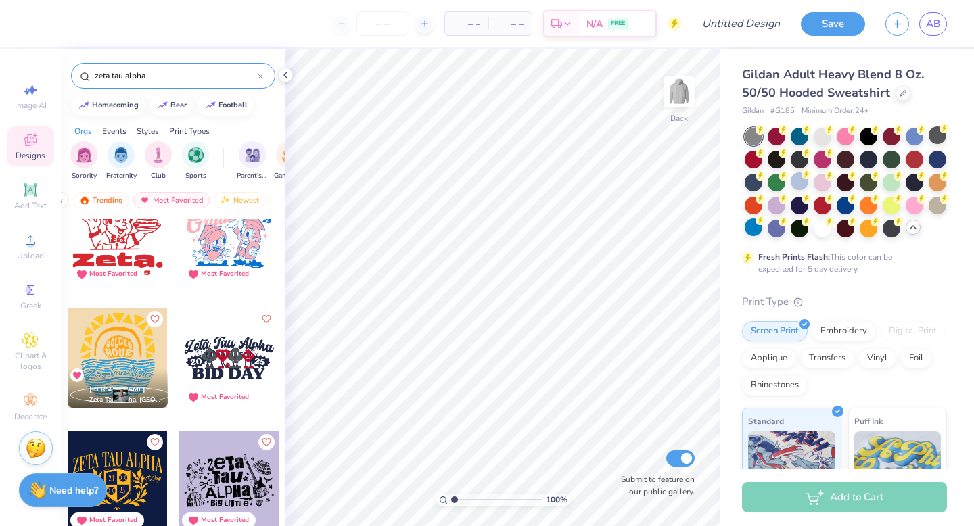
scroll to position [6320, 0]
